Goal: Task Accomplishment & Management: Manage account settings

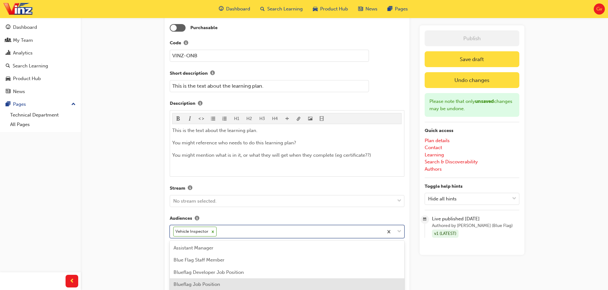
click at [240, 162] on body "Your version of Internet Explorer is outdated and not supported. Please upgrade…" at bounding box center [304, 17] width 608 height 290
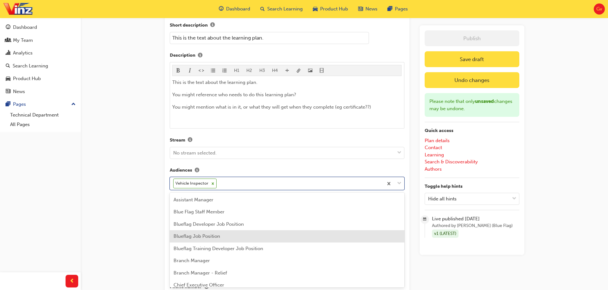
click at [146, 226] on div "Onboarding Learning plan detail page Learning plan edit page The recent updates…" at bounding box center [304, 283] width 608 height 918
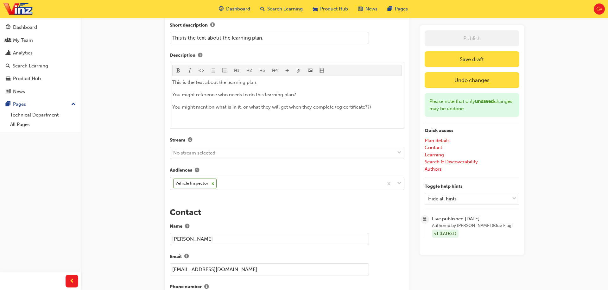
click at [231, 188] on div "Vehicle Inspector" at bounding box center [276, 183] width 213 height 12
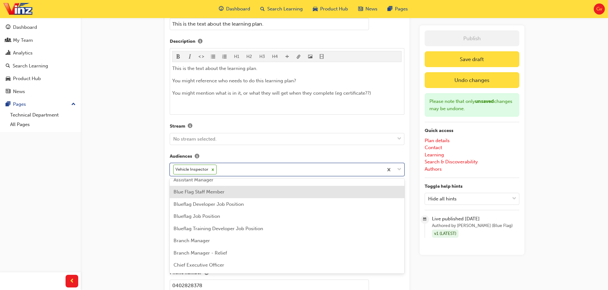
scroll to position [202, 0]
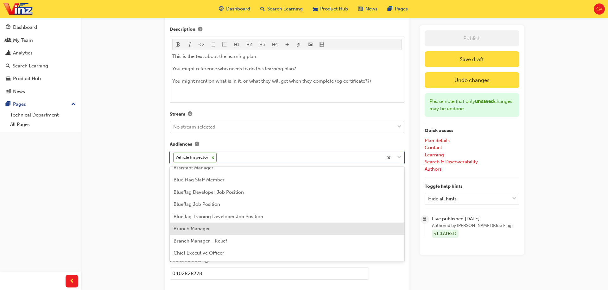
click at [228, 228] on div "Branch Manager" at bounding box center [287, 228] width 234 height 12
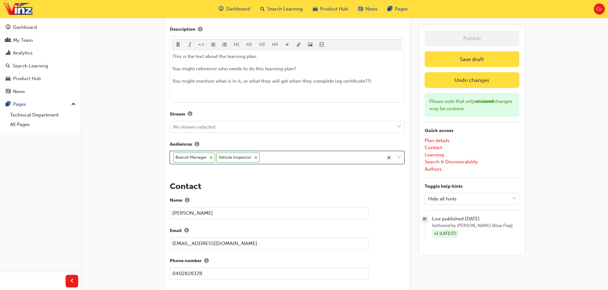
click at [274, 155] on div "Branch Manager Vehicle Inspector" at bounding box center [276, 157] width 213 height 12
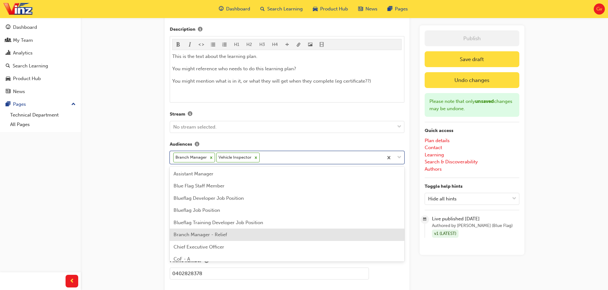
click at [252, 234] on div "Branch Manager - Relief" at bounding box center [287, 234] width 234 height 12
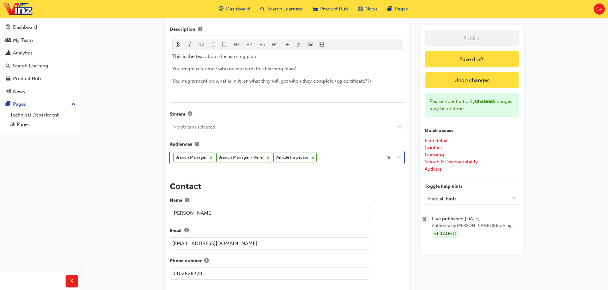
click at [325, 158] on div "Branch Manager Branch Manager - Relief Vehicle Inspector" at bounding box center [276, 157] width 213 height 12
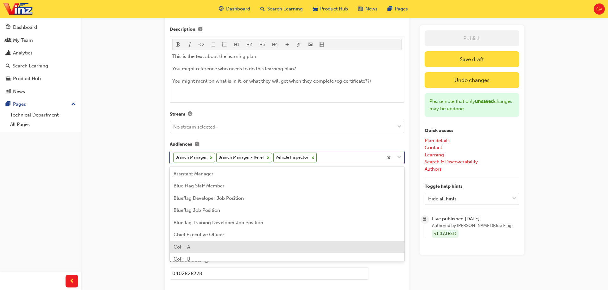
click at [259, 246] on div "CoF - A" at bounding box center [287, 247] width 234 height 12
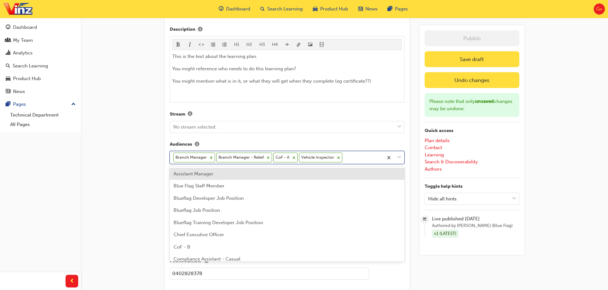
click at [358, 157] on div "Branch Manager Branch Manager - Relief CoF - A Vehicle Inspector" at bounding box center [276, 157] width 213 height 12
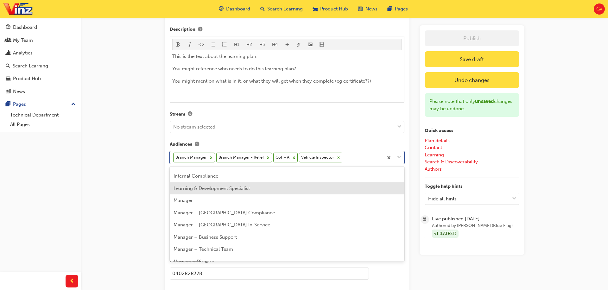
scroll to position [173, 0]
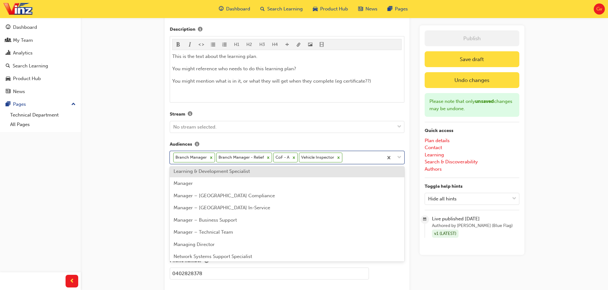
click at [267, 171] on div "Learning & Development Specialist" at bounding box center [287, 171] width 234 height 12
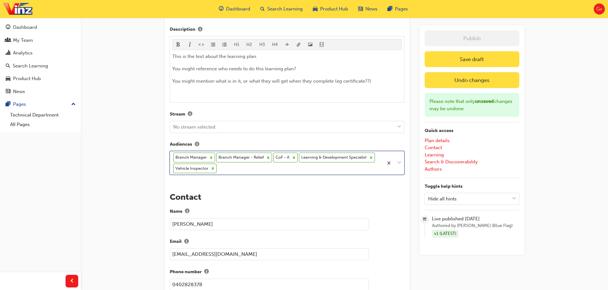
click at [244, 171] on div "Branch Manager Branch Manager - Relief CoF - A Learning & Development Specialis…" at bounding box center [276, 162] width 213 height 23
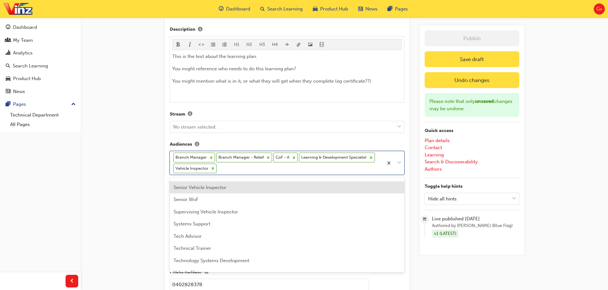
scroll to position [339, 0]
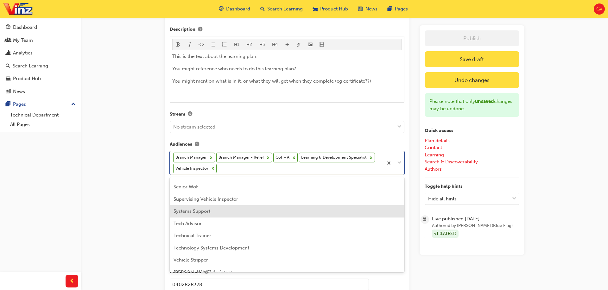
click at [246, 212] on div "Systems Support" at bounding box center [287, 211] width 234 height 12
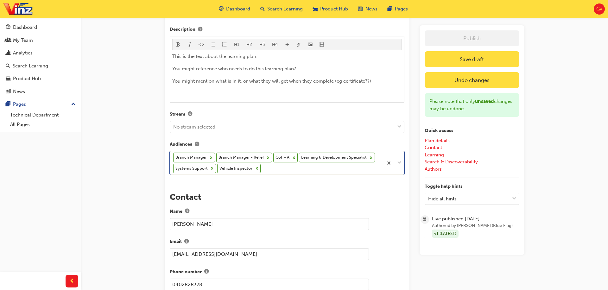
click at [121, 197] on div "Onboarding Learning plan detail page Learning plan edit page The recent updates…" at bounding box center [304, 262] width 608 height 929
click at [463, 64] on button "Save draft" at bounding box center [471, 59] width 95 height 16
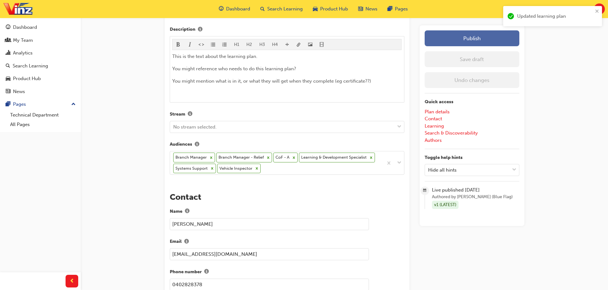
click at [466, 35] on button "Publish" at bounding box center [471, 38] width 95 height 16
